Goal: Transaction & Acquisition: Purchase product/service

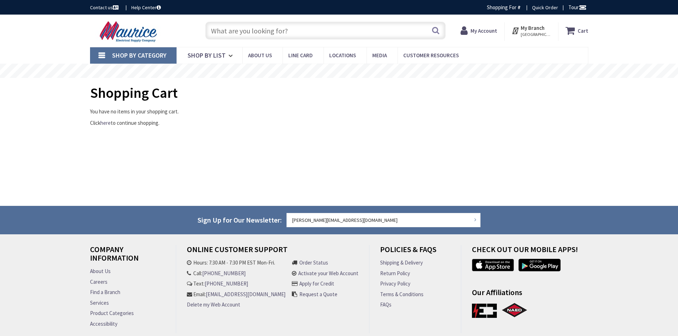
type input "L"
type input "[GEOGRAPHIC_DATA], [STREET_ADDRESS][PERSON_NAME]"
type input "LIQUID TIGHT"
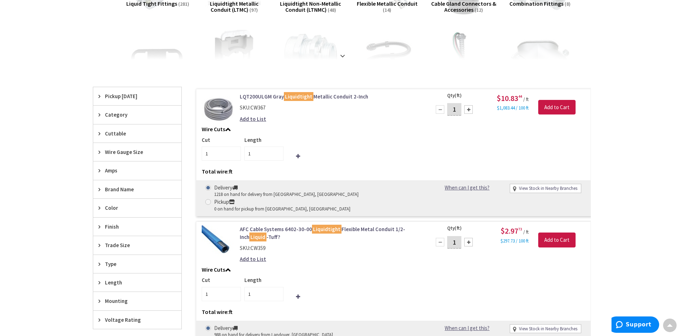
scroll to position [178, 0]
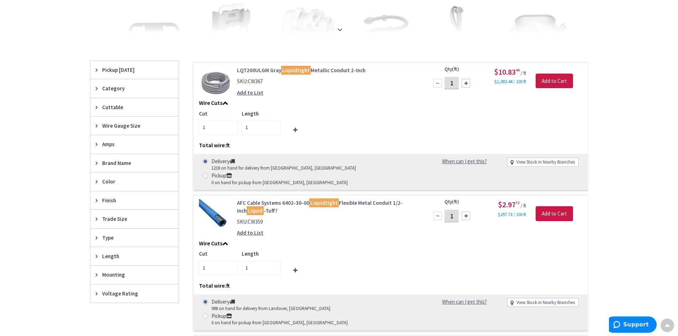
click at [106, 126] on span "Wire Gauge Size" at bounding box center [131, 125] width 58 height 7
click at [114, 222] on span "Trade Size" at bounding box center [131, 218] width 58 height 7
click at [110, 279] on span "1-1/4 Inch" at bounding box center [134, 282] width 88 height 12
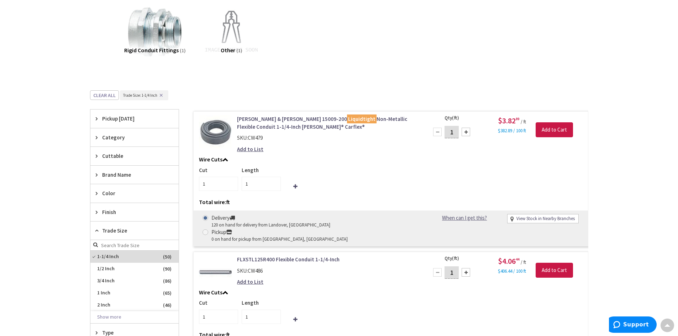
drag, startPoint x: 456, startPoint y: 130, endPoint x: 452, endPoint y: 130, distance: 3.9
click at [452, 130] on input "1" at bounding box center [452, 132] width 14 height 12
type input "20"
click at [555, 129] on input "Add to Cart" at bounding box center [554, 129] width 37 height 15
type input "20"
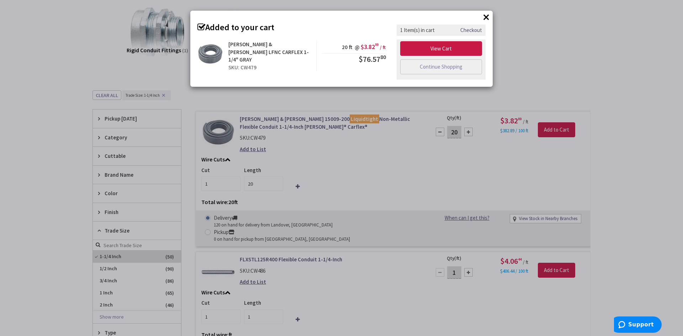
click at [554, 71] on div "× Added to your cart Thomas & Betts LFNC CARFLEX 1-1/4" GRAY SKU: CW479 20 ft @…" at bounding box center [341, 168] width 683 height 336
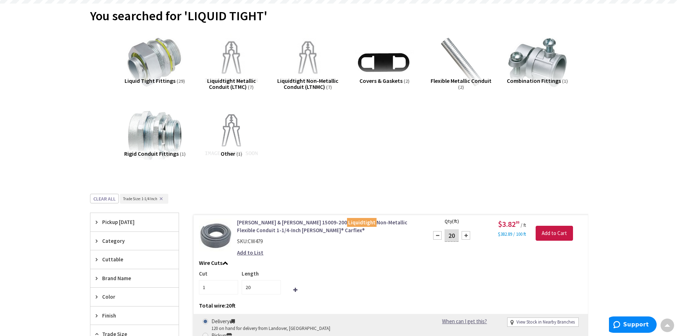
scroll to position [0, 0]
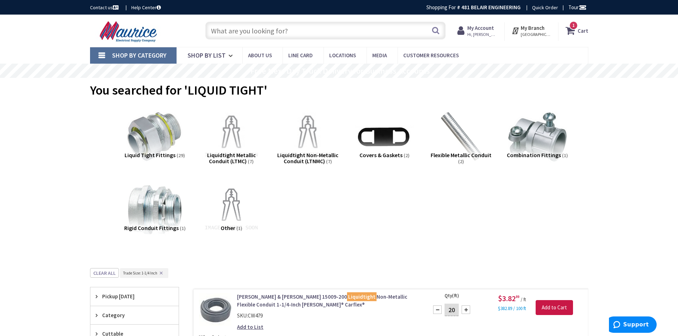
click at [322, 33] on input "text" at bounding box center [325, 31] width 240 height 18
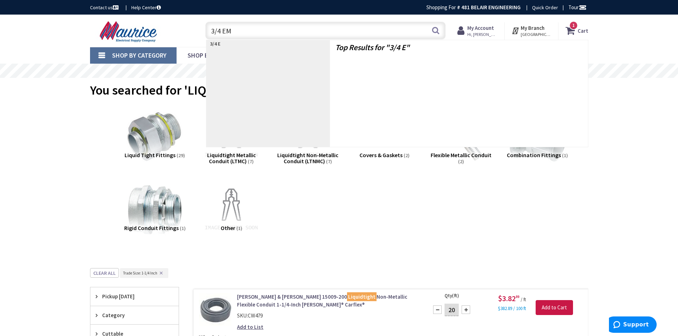
type input "3/4 EMT"
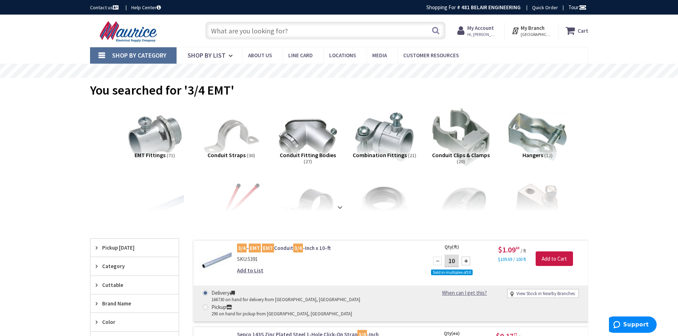
click at [302, 28] on input "text" at bounding box center [325, 31] width 240 height 18
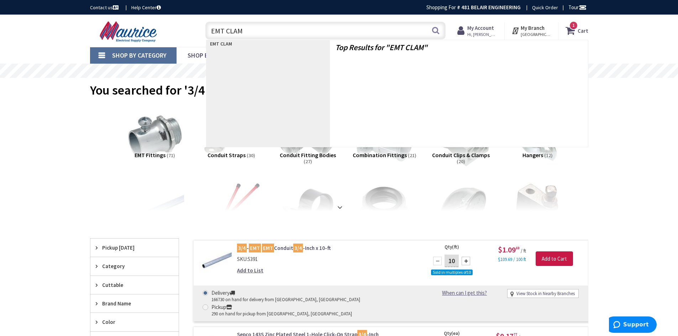
type input "EMT CLAMP"
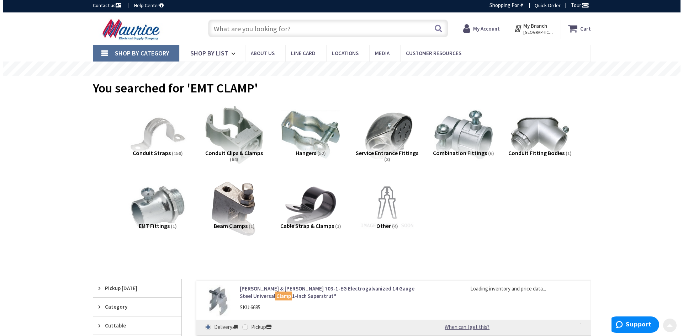
scroll to position [142, 0]
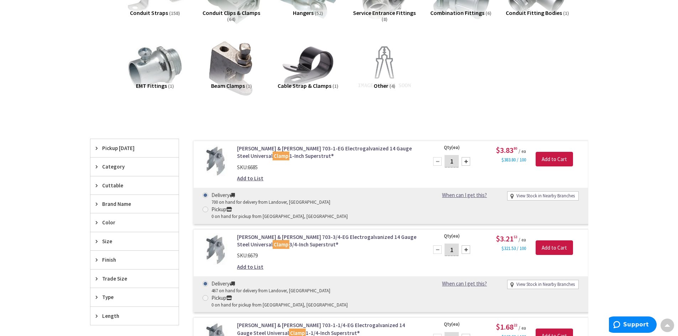
click at [464, 246] on div at bounding box center [466, 250] width 9 height 9
type input "5"
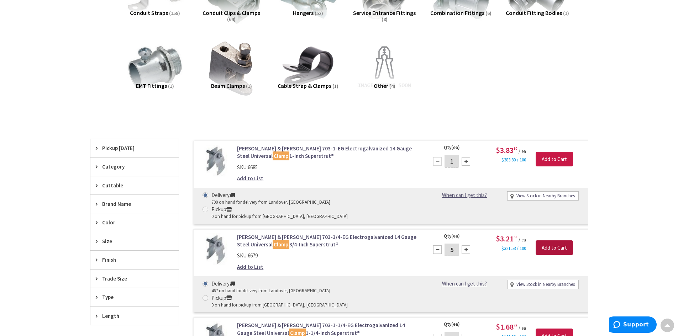
click at [569, 241] on input "Add to Cart" at bounding box center [554, 248] width 37 height 15
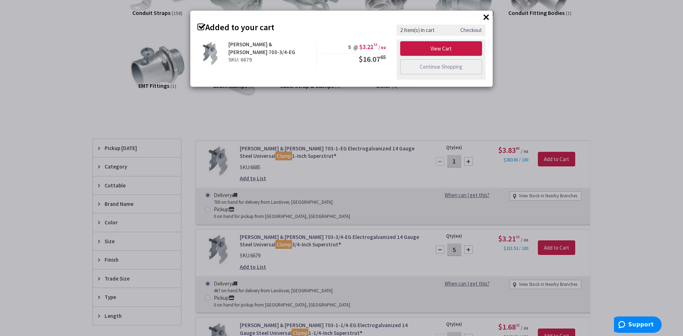
click at [573, 103] on div "× Added to your cart Thomas & Betts 703-3/4-EG SKU: 6679 5 @ $3.21 53 / ea $16.…" at bounding box center [341, 168] width 683 height 336
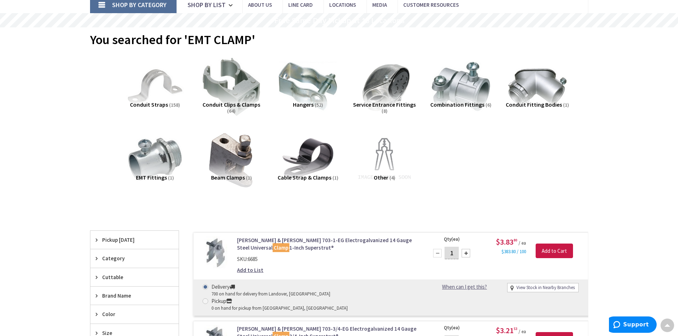
scroll to position [0, 0]
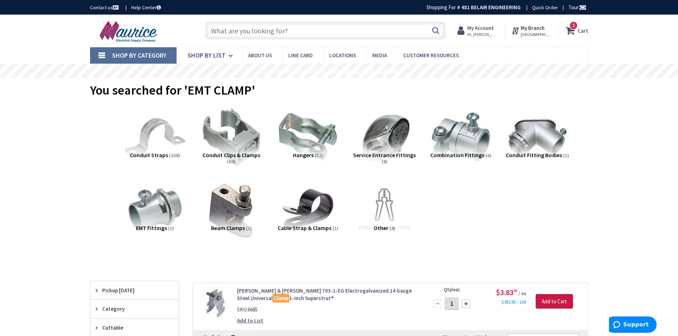
click at [153, 133] on img at bounding box center [154, 137] width 64 height 64
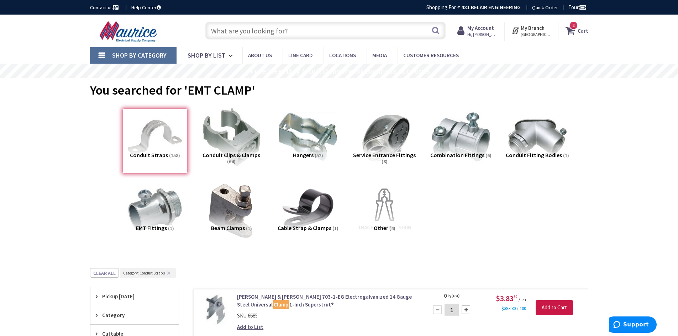
click at [237, 36] on input "text" at bounding box center [325, 31] width 240 height 18
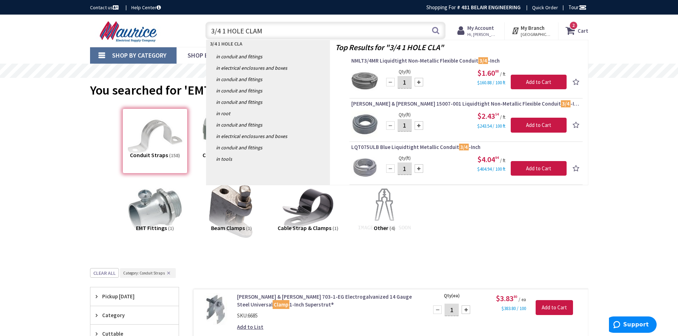
type input "3/4 1 HOLE CLAMP"
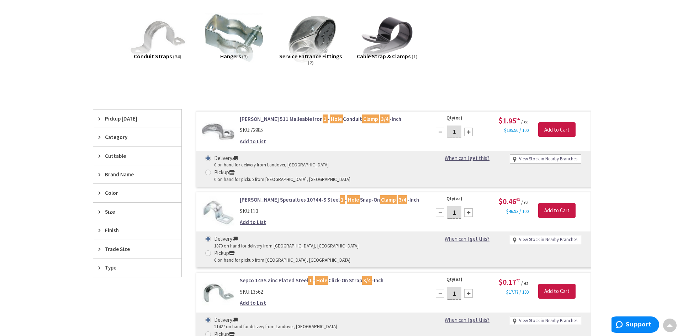
scroll to position [107, 0]
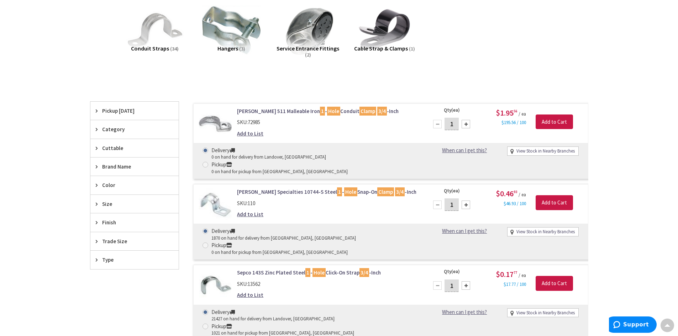
drag, startPoint x: 457, startPoint y: 256, endPoint x: 407, endPoint y: 258, distance: 50.6
click at [407, 269] on form "Sepco 143S Zinc Plated Steel 1 - Hole Click-On Strap 3/4 -Inch SKU: 13562 Add t…" at bounding box center [391, 269] width 394 height 0
type input "30"
click at [543, 276] on input "Add to Cart" at bounding box center [554, 283] width 37 height 15
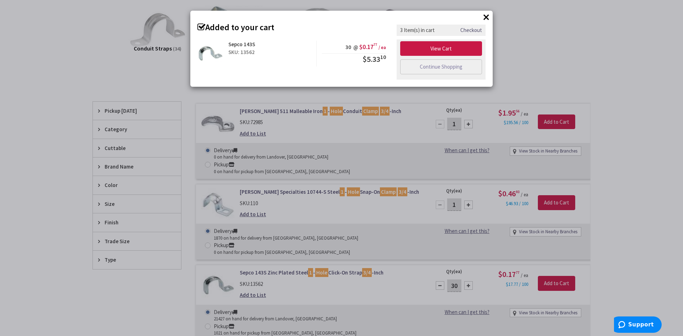
drag, startPoint x: 641, startPoint y: 42, endPoint x: 559, endPoint y: 69, distance: 86.0
click at [641, 42] on div "× Added to your cart Sepco 143S SKU: 13562 30 @ $0.17 77 / ea $5.33 10" at bounding box center [341, 168] width 683 height 336
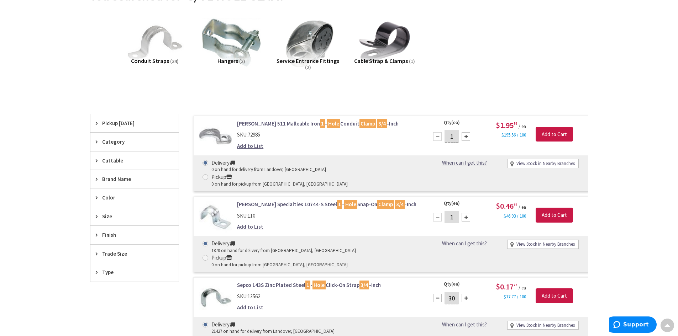
scroll to position [0, 0]
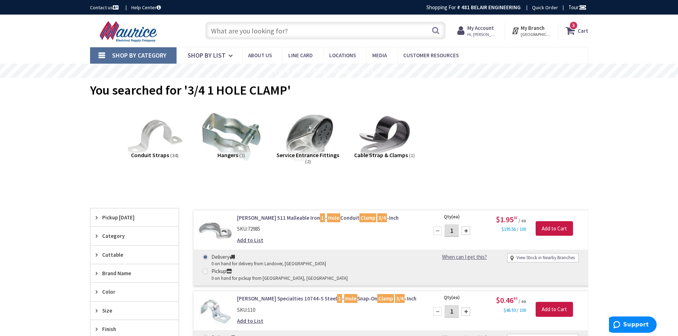
click at [239, 34] on input "text" at bounding box center [325, 31] width 240 height 18
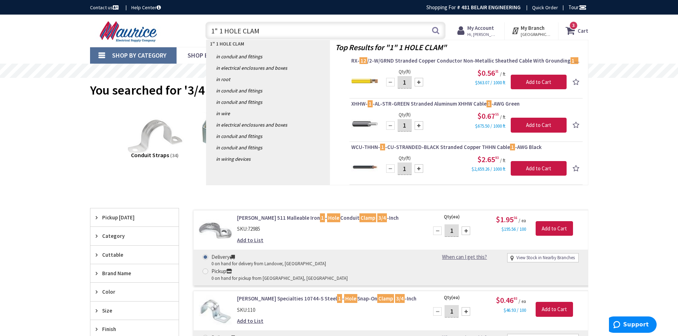
type input "1" 1 HOLE CLAMP"
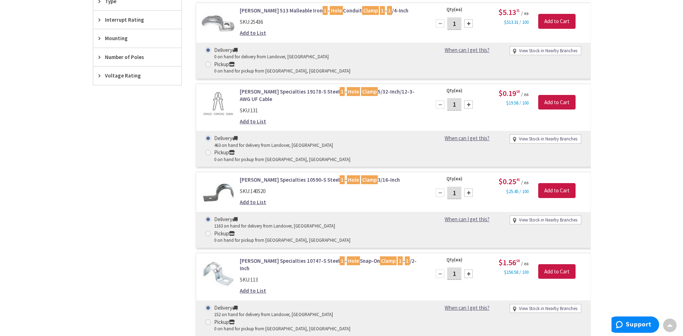
scroll to position [427, 0]
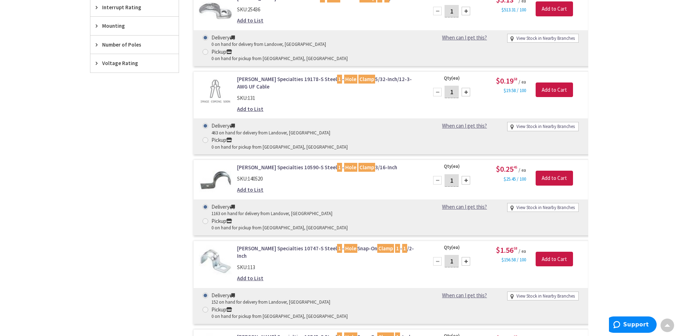
drag, startPoint x: 456, startPoint y: 231, endPoint x: 443, endPoint y: 232, distance: 12.9
type input "40"
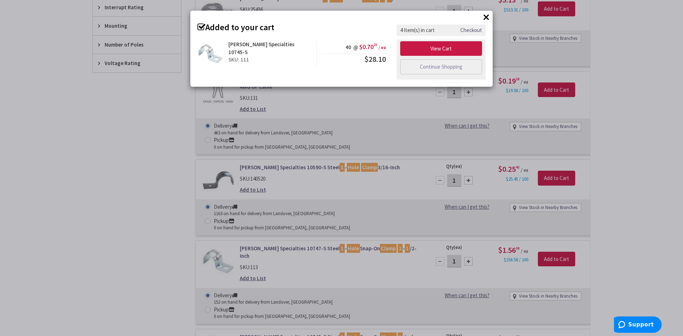
click at [143, 136] on div "× Added to your cart Victor Specialties 10745-S SKU: 111 40 @ $0.70 25 / ea $28…" at bounding box center [341, 168] width 683 height 336
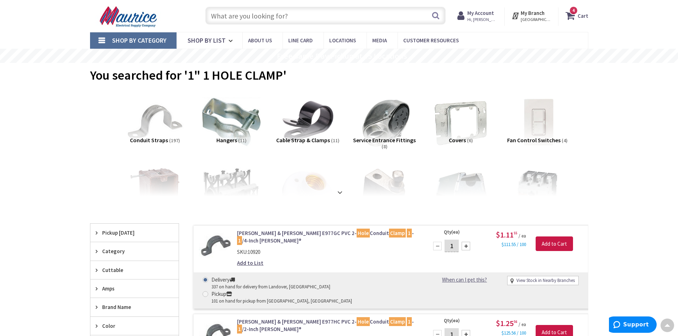
scroll to position [0, 0]
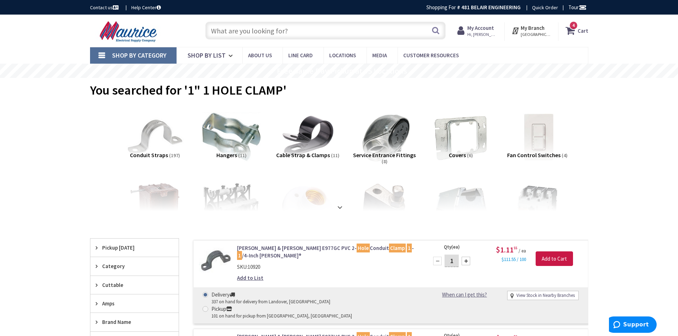
click at [572, 31] on icon at bounding box center [572, 30] width 12 height 13
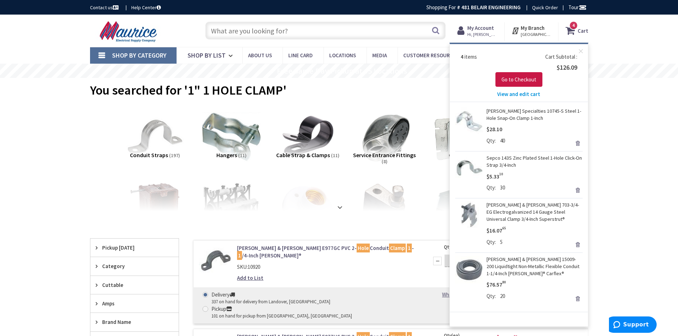
click at [311, 27] on input "text" at bounding box center [325, 31] width 240 height 18
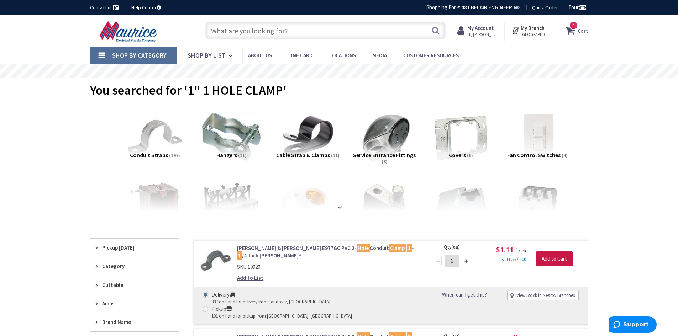
click at [577, 29] on icon at bounding box center [572, 30] width 12 height 13
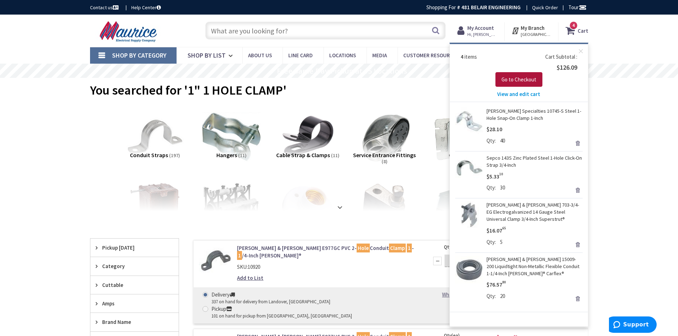
click at [511, 77] on span "Go to Checkout" at bounding box center [518, 79] width 35 height 7
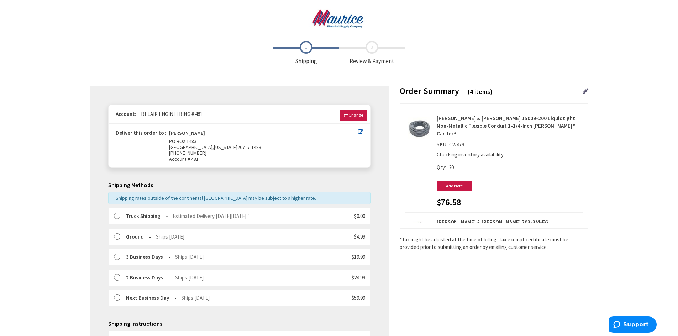
click at [358, 129] on icon at bounding box center [360, 131] width 5 height 5
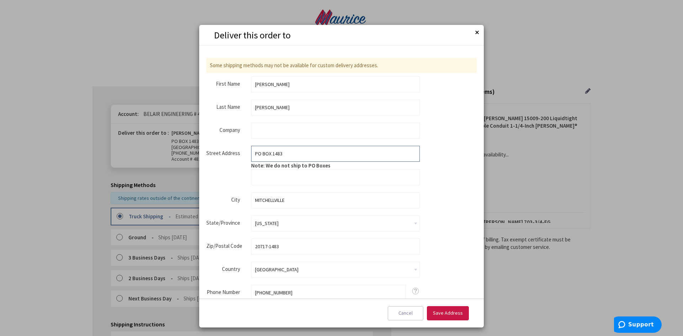
drag, startPoint x: 286, startPoint y: 153, endPoint x: 195, endPoint y: 154, distance: 91.5
click at [195, 154] on aside "Deliver this order to Close Some shipping methods may not be available for cust…" at bounding box center [341, 168] width 683 height 336
type input "[STREET_ADDRESS]"
type input "UPPER MARLBORO"
type input "20774"
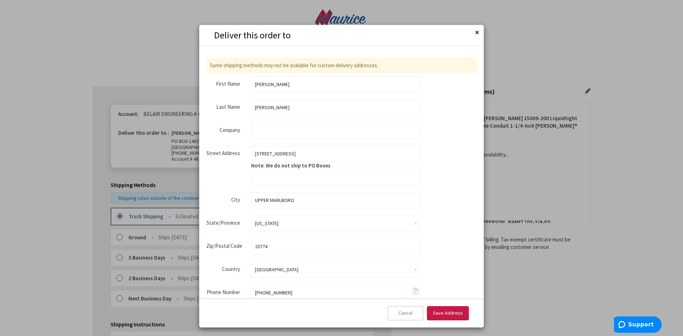
type input "3013436480"
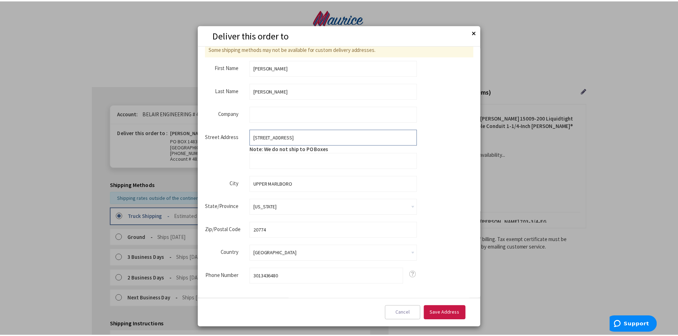
scroll to position [23, 0]
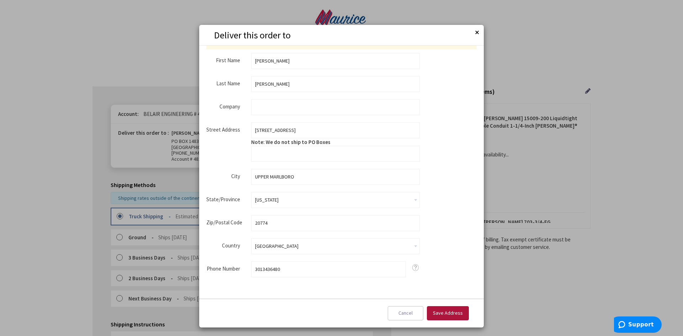
click at [452, 310] on span "Save Address" at bounding box center [448, 313] width 30 height 6
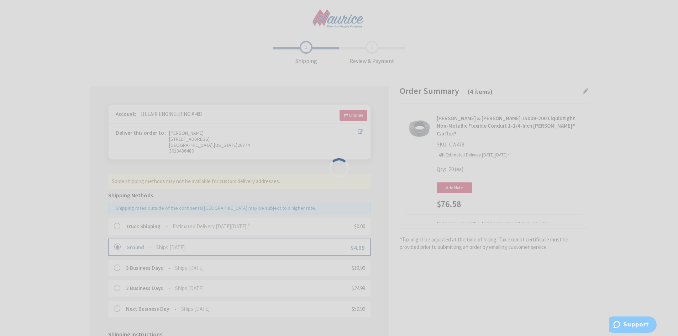
scroll to position [0, 0]
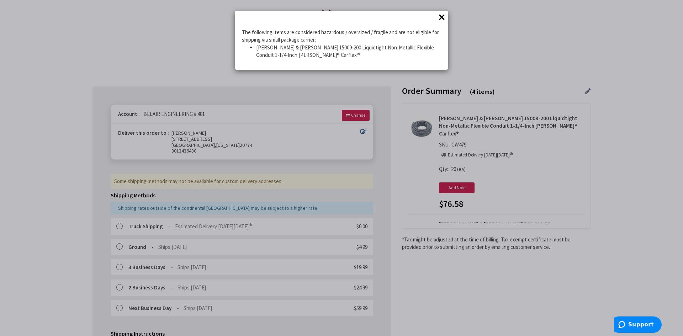
click at [84, 152] on div "× The following items are considered hazardous / oversized / fragile and are no…" at bounding box center [341, 168] width 683 height 336
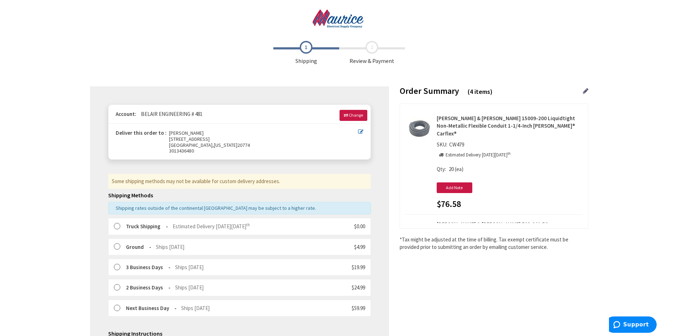
click at [118, 224] on label at bounding box center [119, 226] width 11 height 7
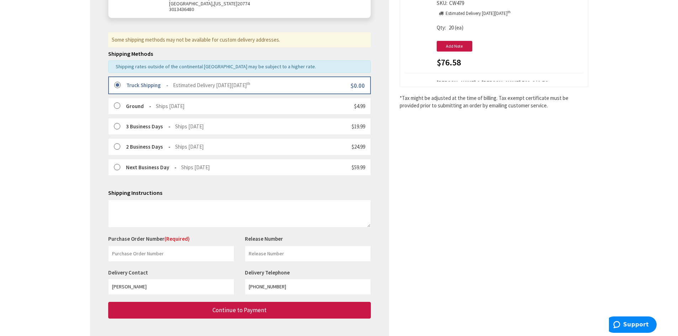
scroll to position [142, 0]
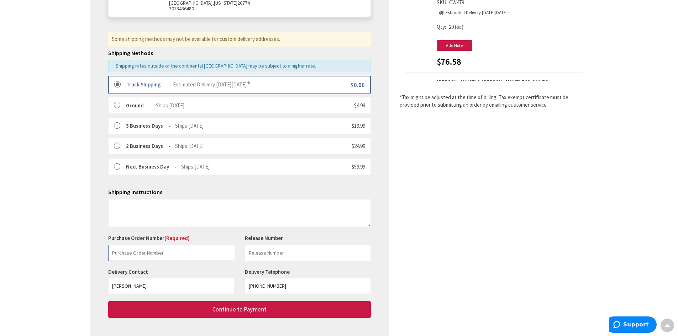
drag, startPoint x: 159, startPoint y: 257, endPoint x: 157, endPoint y: 254, distance: 3.8
click at [157, 254] on input "text" at bounding box center [171, 253] width 126 height 16
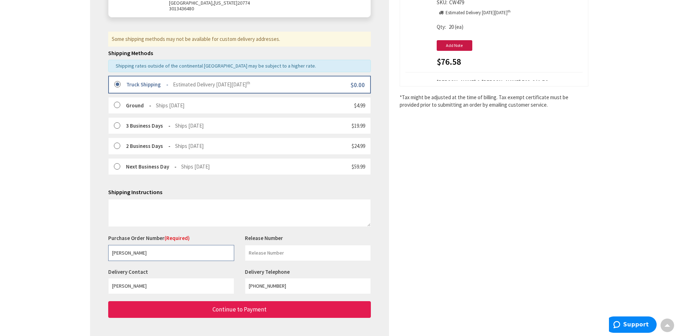
type input "[PERSON_NAME]"
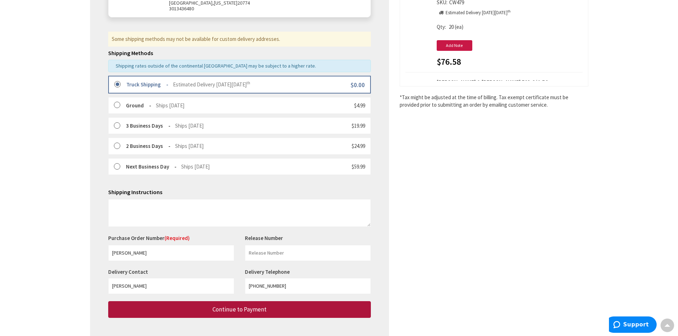
click at [183, 309] on button "Continue to Payment" at bounding box center [239, 309] width 263 height 17
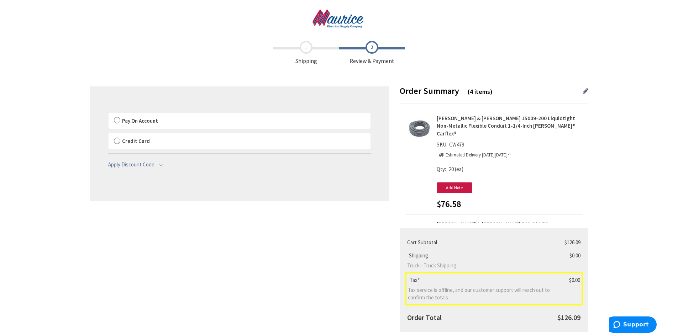
click at [157, 114] on label "Pay On Account" at bounding box center [240, 121] width 262 height 16
click at [109, 114] on input "Pay On Account" at bounding box center [109, 114] width 0 height 0
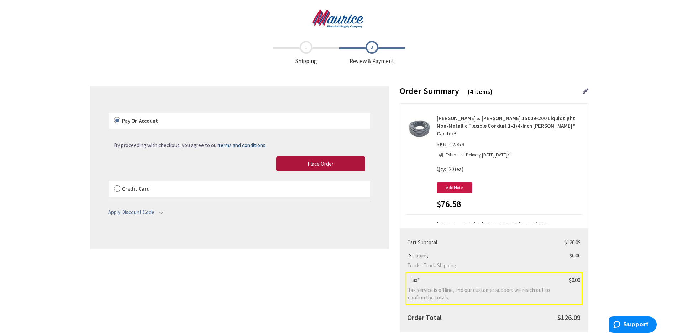
drag, startPoint x: 312, startPoint y: 163, endPoint x: 384, endPoint y: 9, distance: 170.4
click at [312, 163] on span "Place Order" at bounding box center [320, 164] width 26 height 7
